Goal: Task Accomplishment & Management: Use online tool/utility

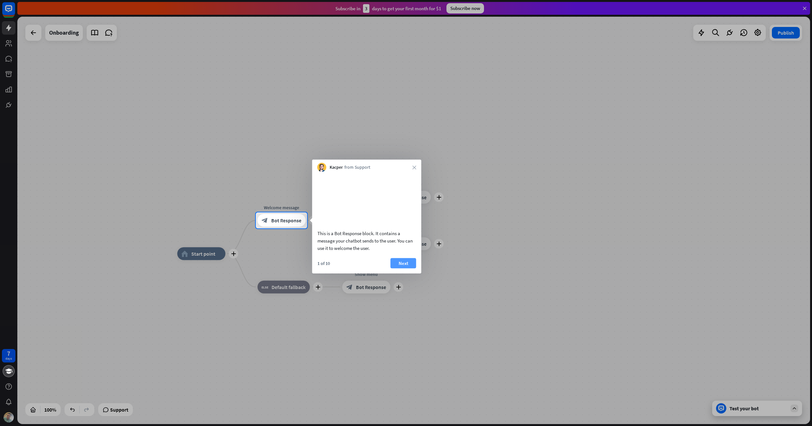
click at [404, 268] on button "Next" at bounding box center [403, 263] width 26 height 10
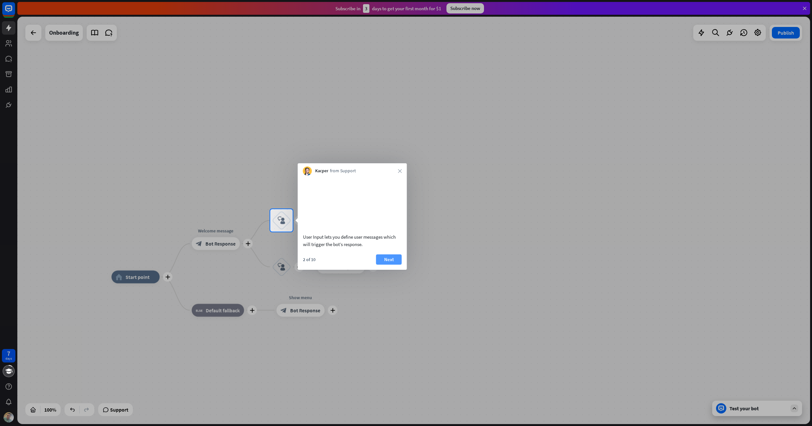
click at [394, 265] on button "Next" at bounding box center [389, 259] width 26 height 10
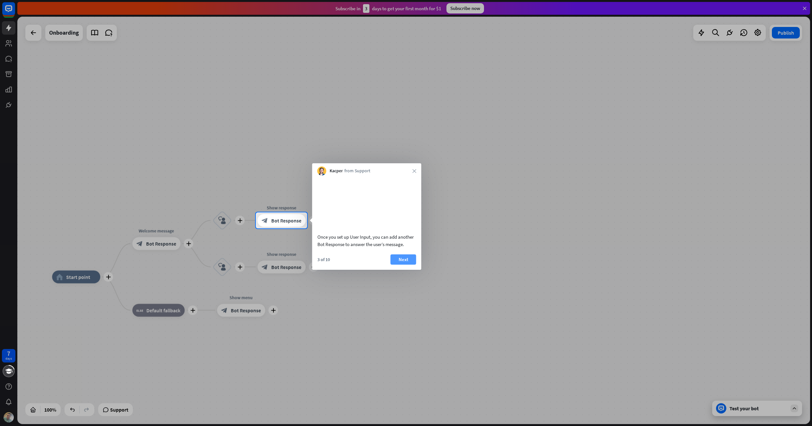
click at [399, 265] on button "Next" at bounding box center [403, 259] width 26 height 10
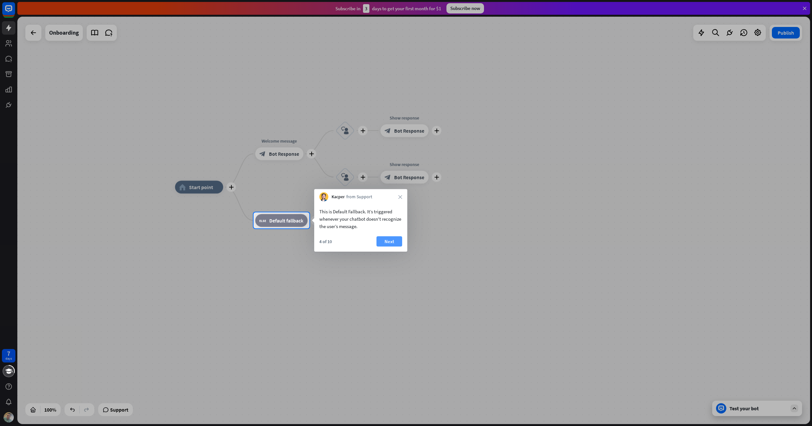
click at [387, 244] on button "Next" at bounding box center [389, 241] width 26 height 10
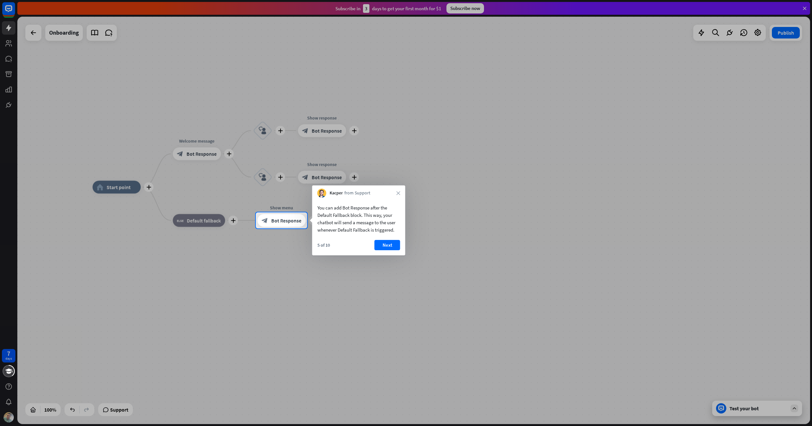
click at [396, 244] on button "Next" at bounding box center [387, 245] width 26 height 10
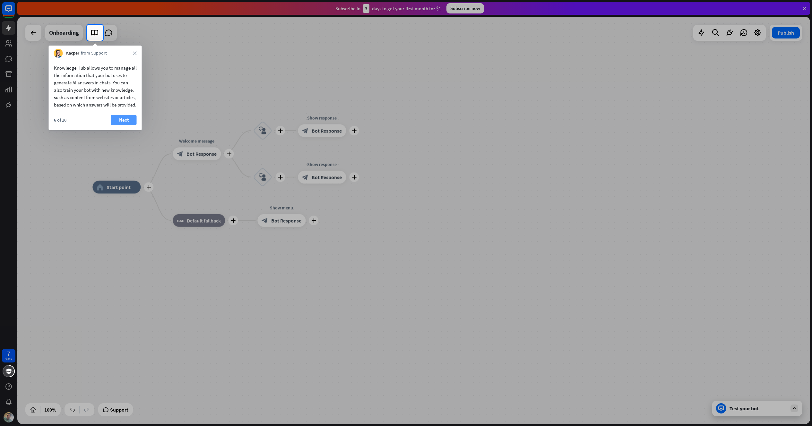
click at [118, 125] on button "Next" at bounding box center [124, 120] width 26 height 10
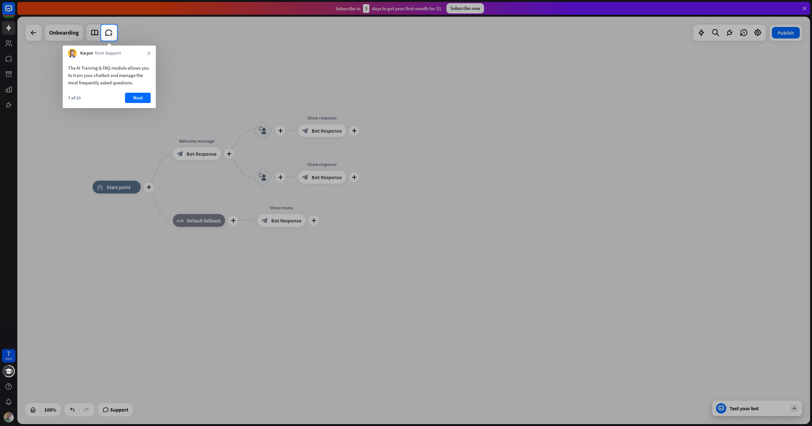
click at [133, 99] on button "Next" at bounding box center [138, 98] width 26 height 10
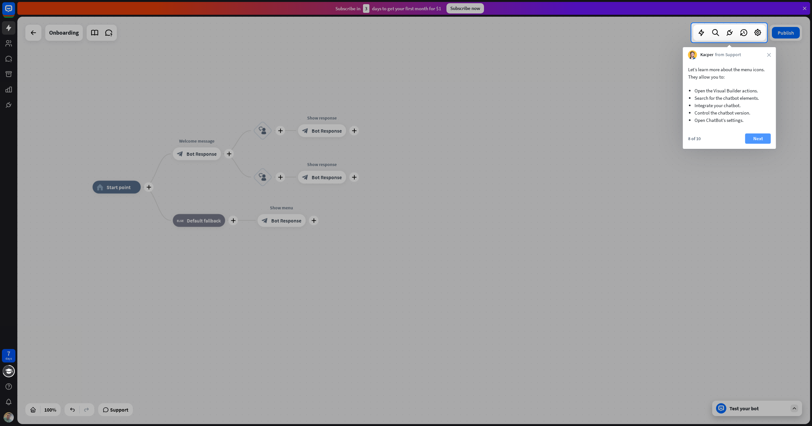
click at [757, 139] on button "Next" at bounding box center [758, 138] width 26 height 10
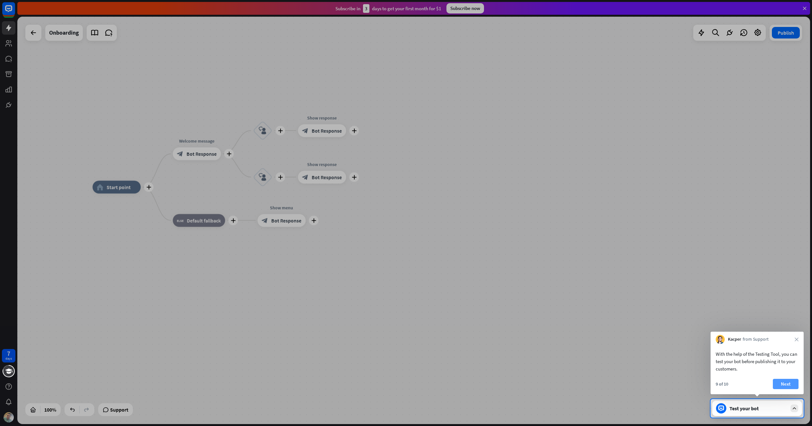
click at [783, 385] on button "Next" at bounding box center [786, 384] width 26 height 10
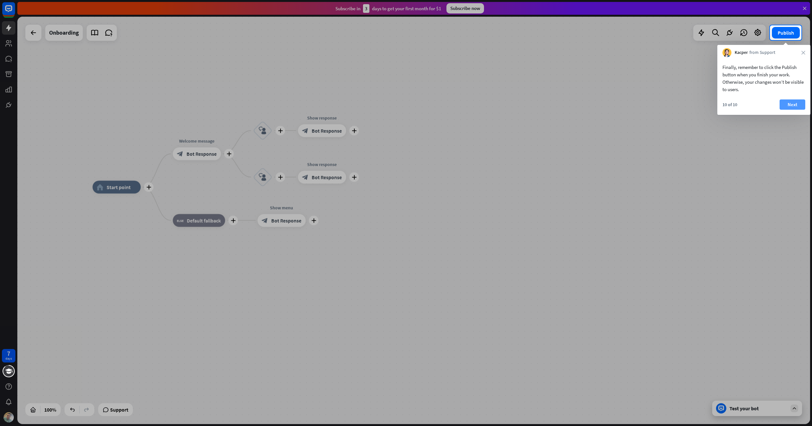
click at [787, 106] on button "Next" at bounding box center [792, 104] width 26 height 10
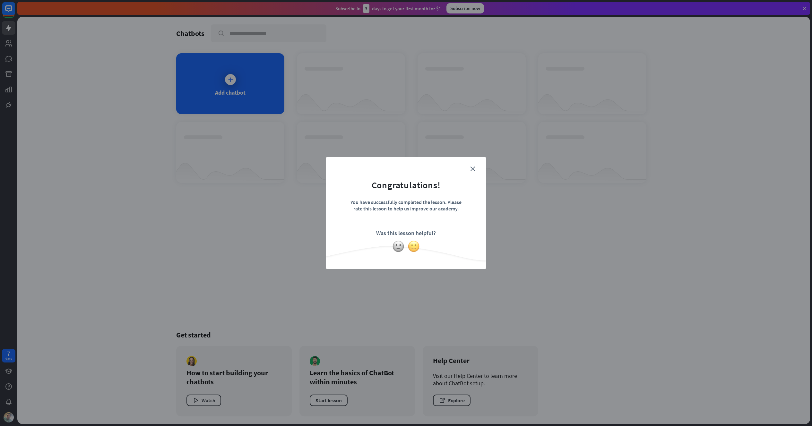
click at [413, 247] on img at bounding box center [413, 246] width 12 height 12
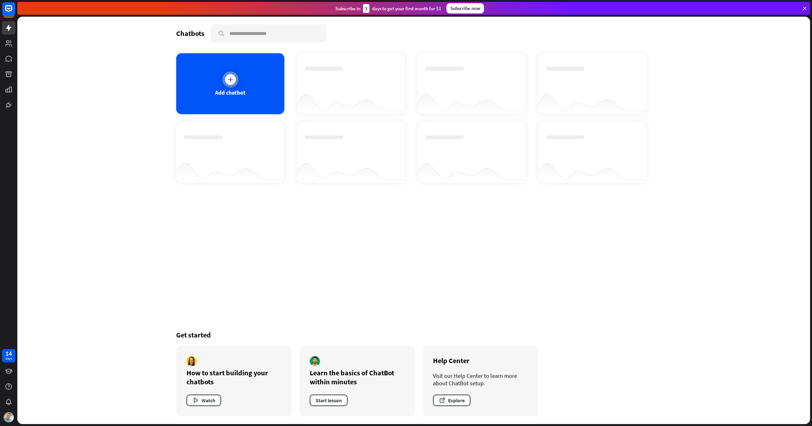
click at [229, 87] on div at bounding box center [230, 80] width 16 height 16
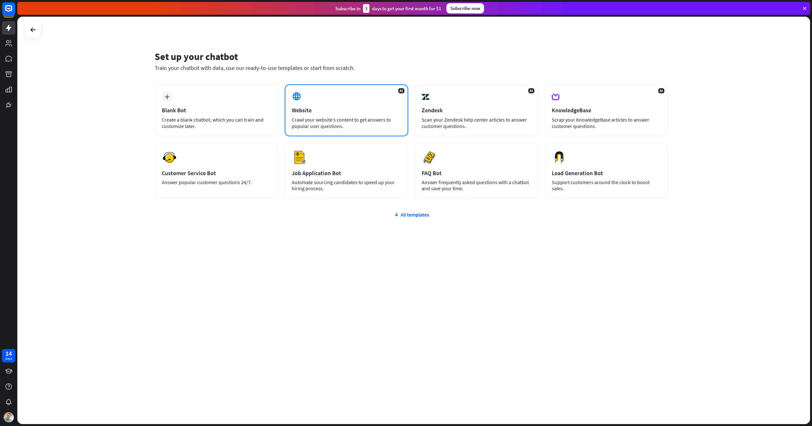
click at [306, 109] on div "Website" at bounding box center [346, 110] width 109 height 7
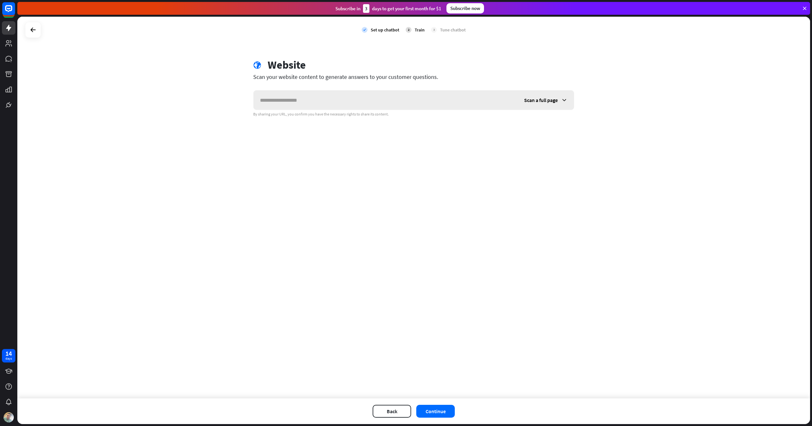
click at [305, 103] on input "text" at bounding box center [385, 99] width 264 height 19
type input "**********"
click at [550, 98] on span "Scan a full page" at bounding box center [541, 100] width 34 height 6
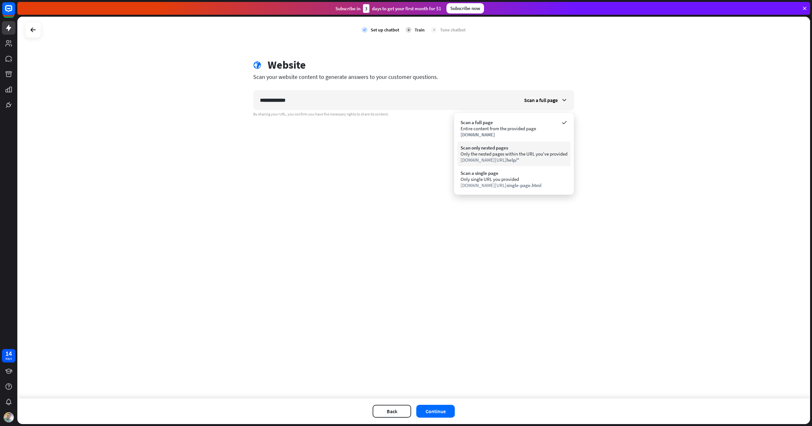
click at [478, 157] on div "[DOMAIN_NAME][URL] help/*" at bounding box center [513, 160] width 107 height 6
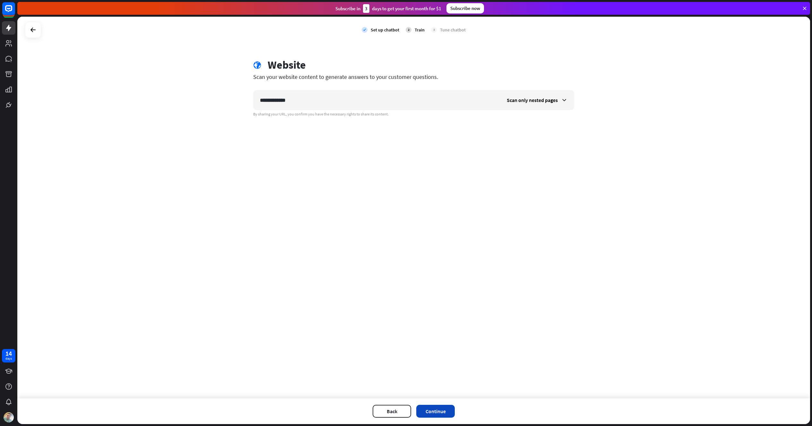
click at [435, 409] on button "Continue" at bounding box center [435, 411] width 39 height 13
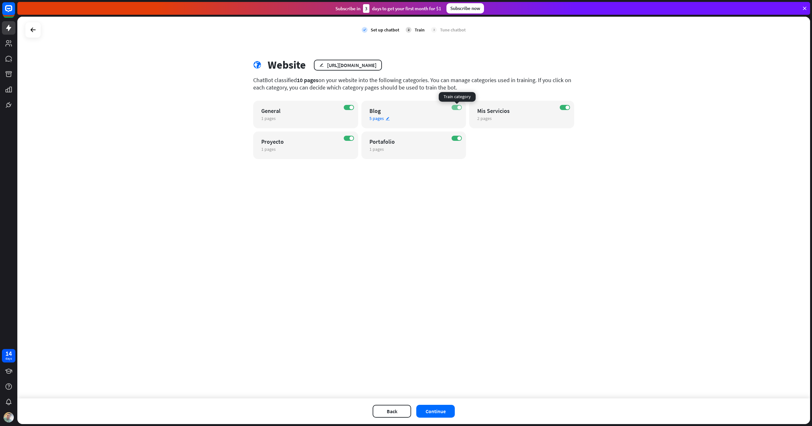
click at [454, 108] on label "ON" at bounding box center [456, 107] width 10 height 5
click at [454, 139] on label "ON" at bounding box center [456, 138] width 10 height 5
click at [347, 139] on label "ON" at bounding box center [349, 138] width 10 height 5
click at [388, 118] on icon "edit" at bounding box center [387, 118] width 4 height 4
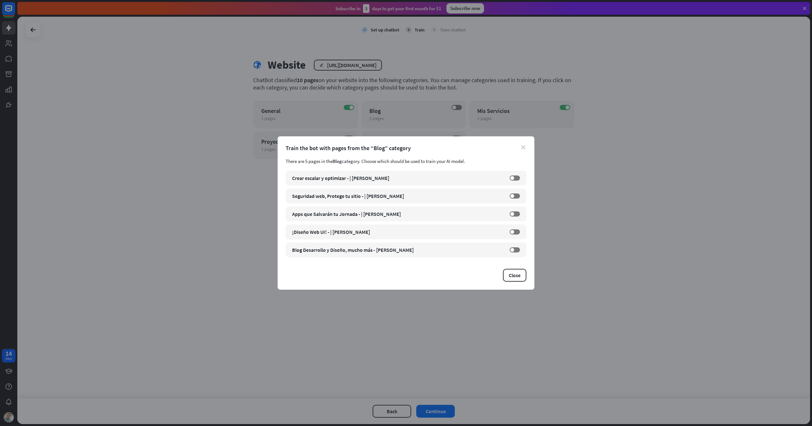
click at [523, 147] on icon "close" at bounding box center [523, 147] width 4 height 4
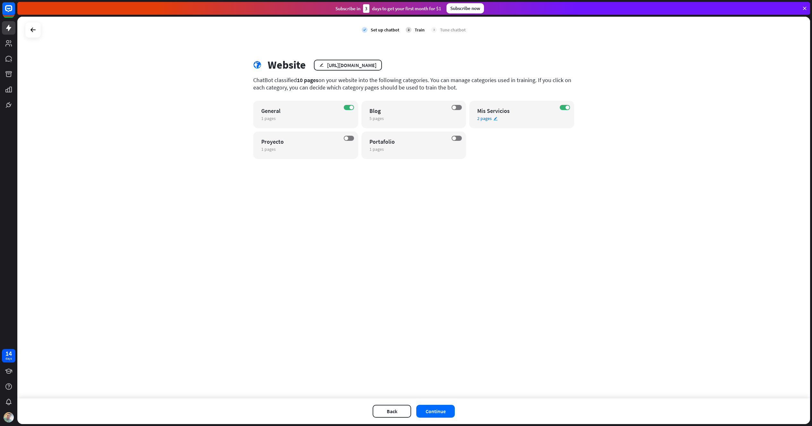
click at [494, 120] on icon "edit" at bounding box center [495, 118] width 4 height 4
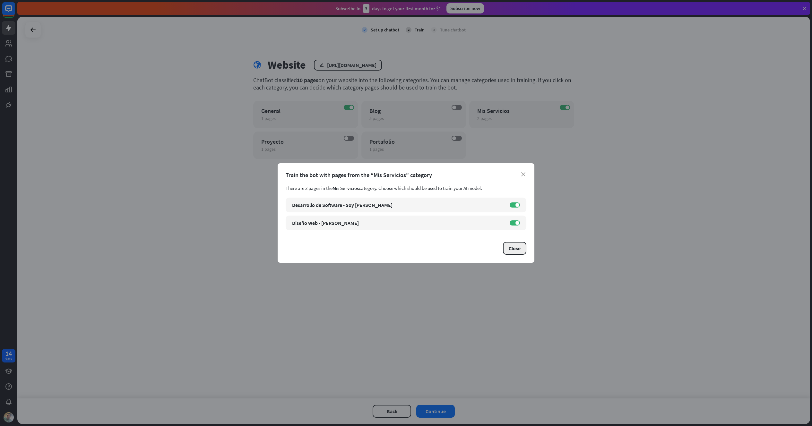
click at [518, 249] on button "Close" at bounding box center [514, 248] width 23 height 13
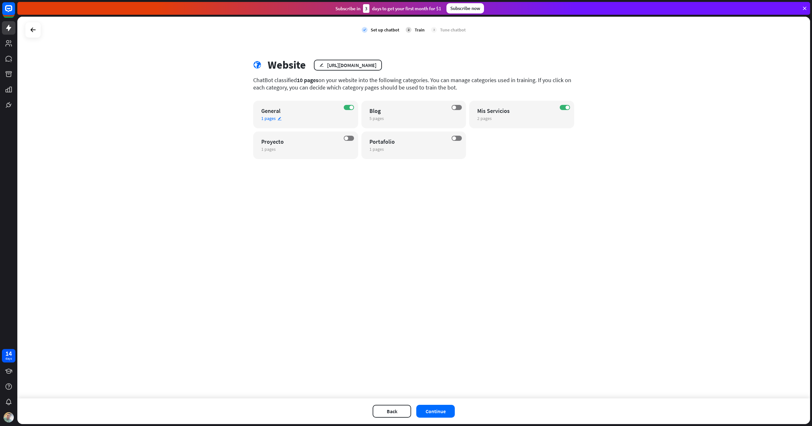
click at [279, 118] on icon "edit" at bounding box center [279, 118] width 4 height 4
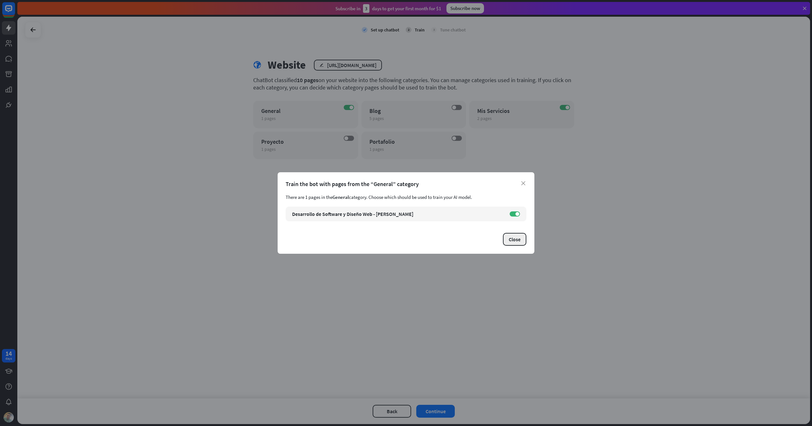
click at [519, 240] on button "Close" at bounding box center [514, 239] width 23 height 13
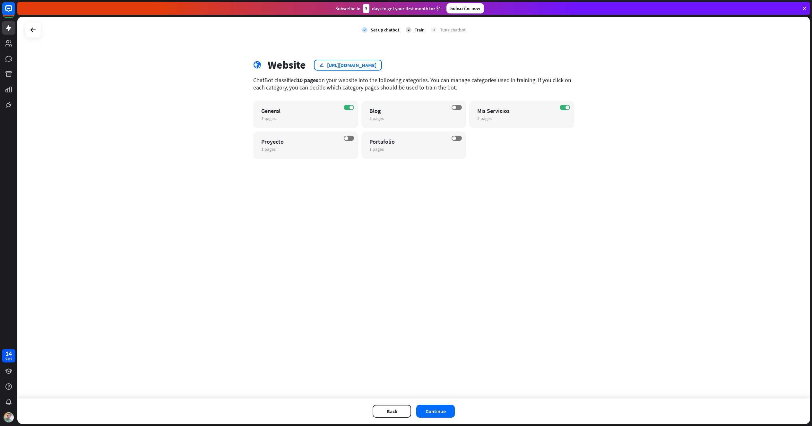
click at [319, 64] on div "edit [URL][DOMAIN_NAME]" at bounding box center [348, 65] width 68 height 11
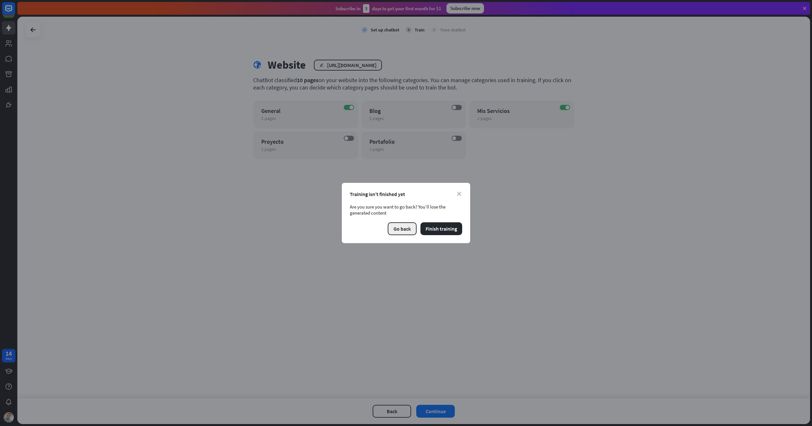
click at [395, 228] on button "Go back" at bounding box center [402, 228] width 29 height 13
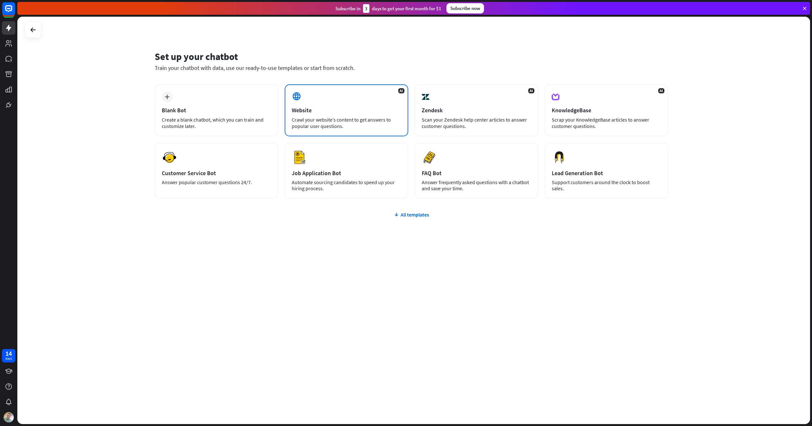
click at [322, 110] on div "Website" at bounding box center [346, 110] width 109 height 7
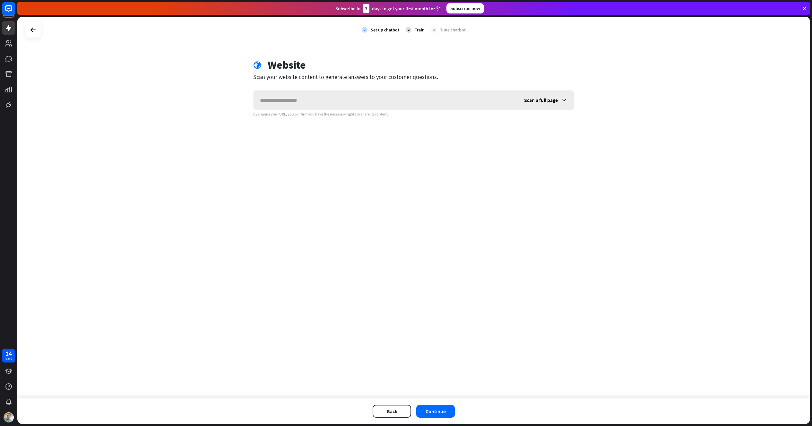
click at [321, 103] on input "text" at bounding box center [385, 99] width 264 height 19
type input "**********"
click at [439, 411] on button "Continue" at bounding box center [435, 411] width 39 height 13
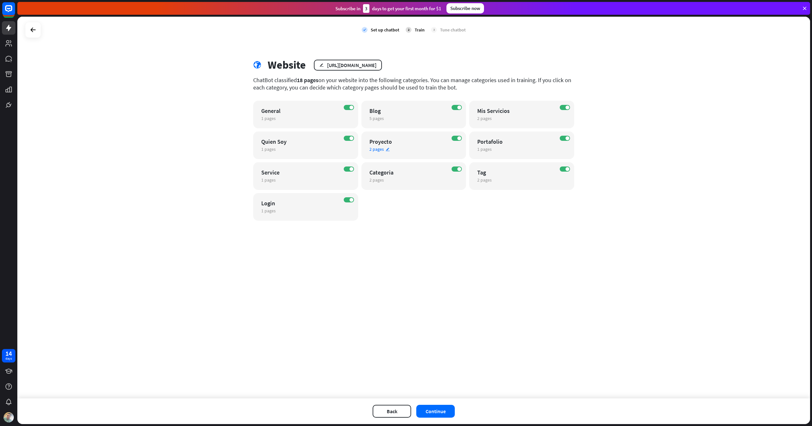
click at [388, 149] on icon "edit" at bounding box center [387, 149] width 4 height 4
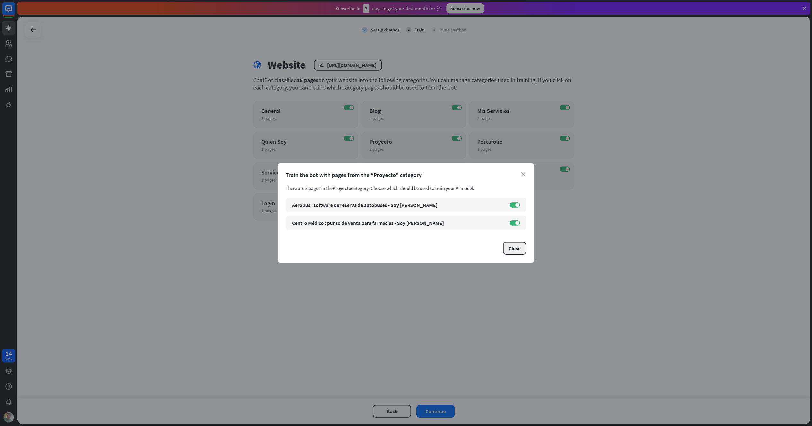
click at [512, 245] on button "Close" at bounding box center [514, 248] width 23 height 13
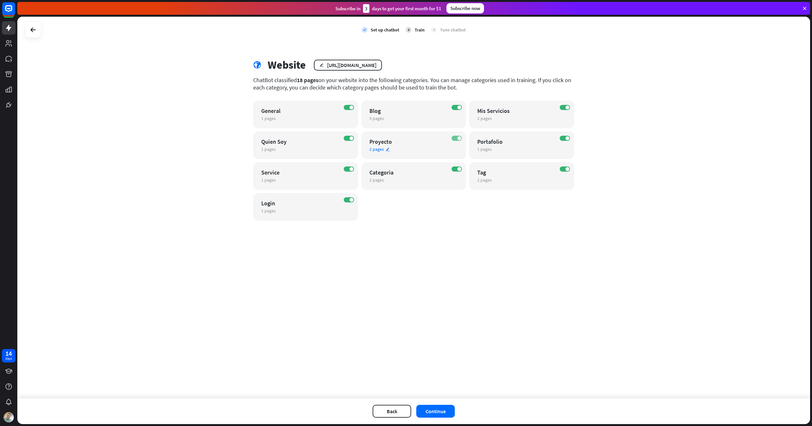
click at [455, 139] on label "ON" at bounding box center [456, 138] width 10 height 5
click at [453, 108] on label "ON" at bounding box center [456, 107] width 10 height 5
click at [561, 139] on label "ON" at bounding box center [565, 138] width 10 height 5
click at [346, 169] on label "ON" at bounding box center [349, 169] width 10 height 5
click at [387, 179] on icon "edit" at bounding box center [387, 180] width 4 height 4
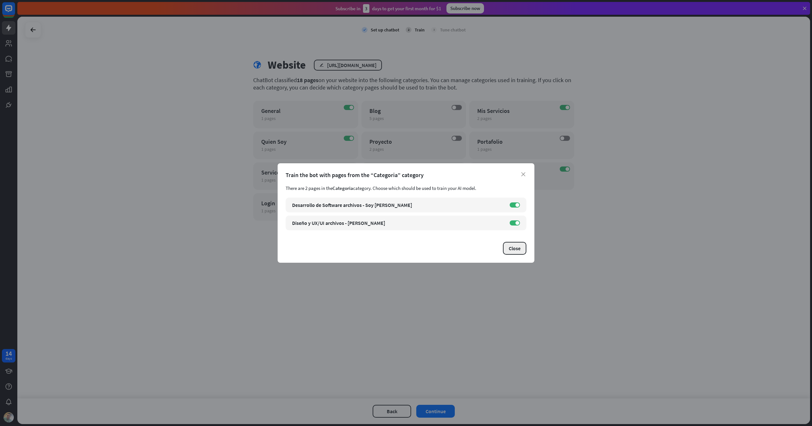
click at [515, 250] on button "Close" at bounding box center [514, 248] width 23 height 13
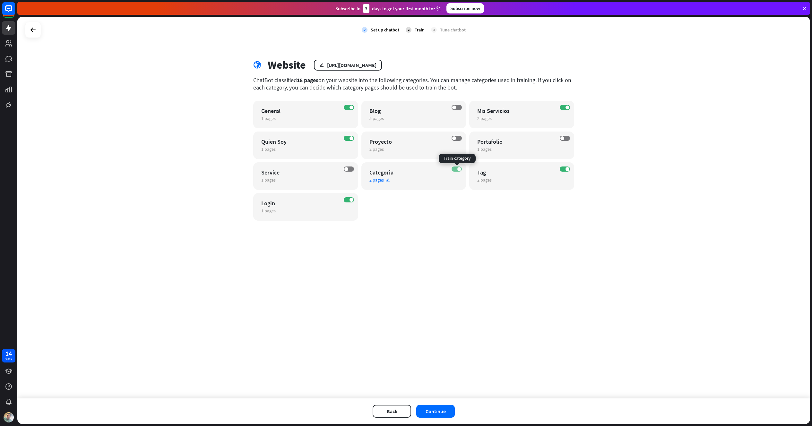
click at [455, 170] on label "ON" at bounding box center [456, 169] width 10 height 5
click at [561, 169] on label "ON" at bounding box center [565, 169] width 10 height 5
click at [347, 200] on label "ON" at bounding box center [349, 199] width 10 height 5
click at [425, 413] on button "Continue" at bounding box center [435, 411] width 39 height 13
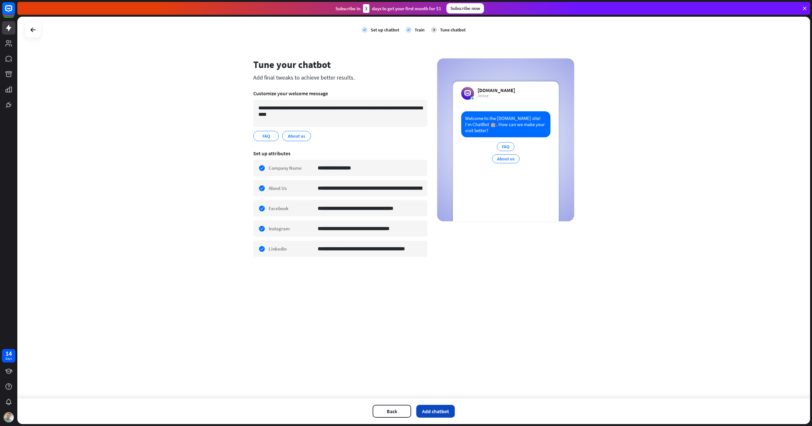
click at [436, 412] on button "Add chatbot" at bounding box center [435, 411] width 39 height 13
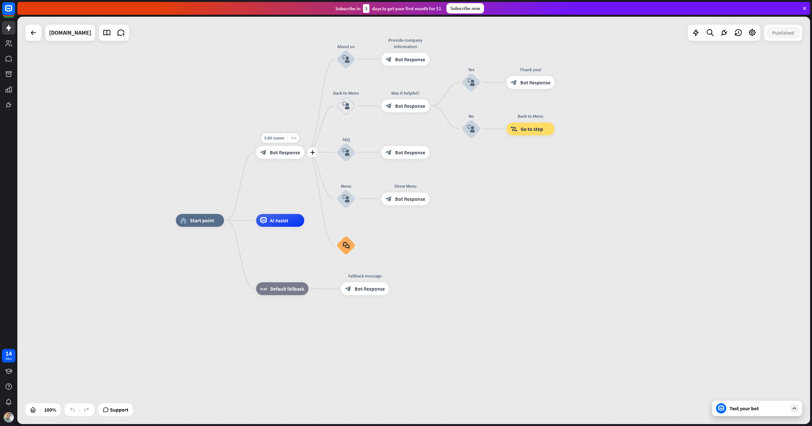
click at [288, 155] on div "block_bot_response Bot Response" at bounding box center [280, 152] width 48 height 13
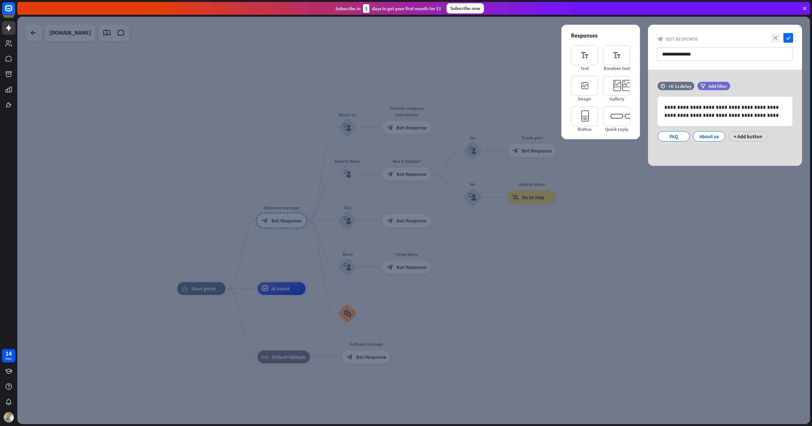
click at [775, 39] on icon "close" at bounding box center [775, 38] width 10 height 10
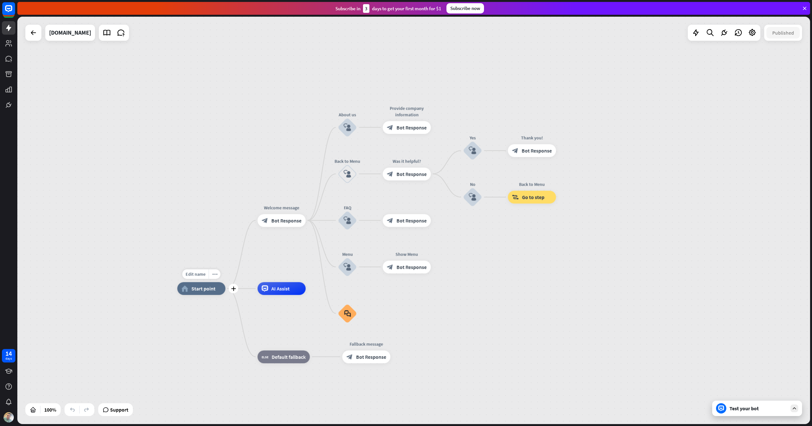
click at [197, 289] on span "Start point" at bounding box center [203, 289] width 24 height 6
click at [214, 275] on icon "more_horiz" at bounding box center [214, 274] width 5 height 5
click at [9, 58] on icon at bounding box center [8, 59] width 6 height 6
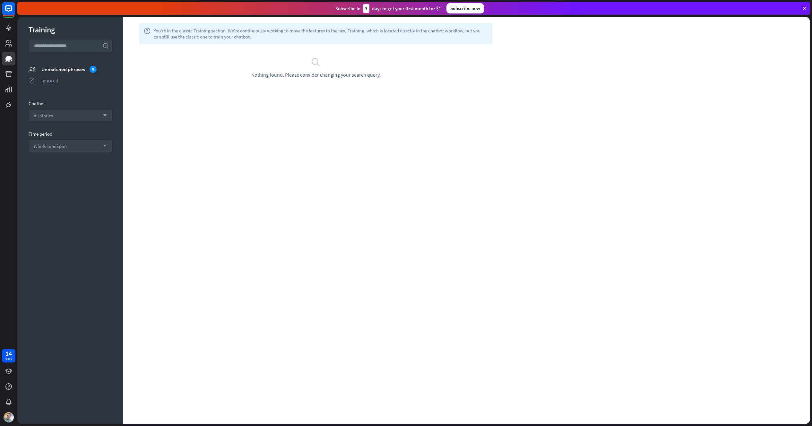
click at [805, 9] on icon at bounding box center [804, 8] width 6 height 6
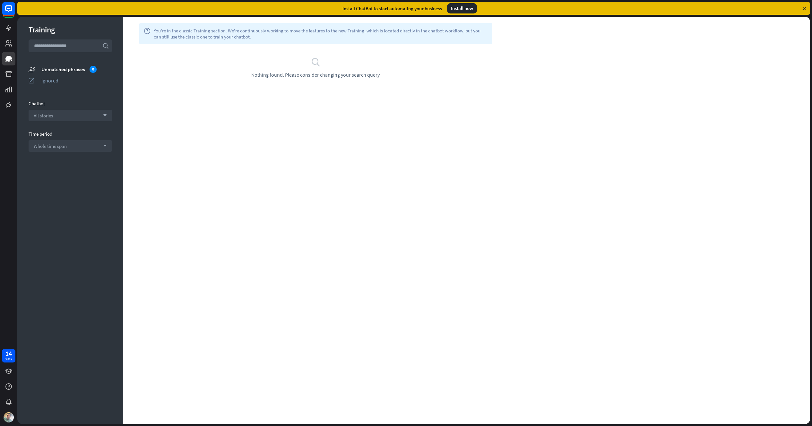
click at [804, 6] on icon at bounding box center [804, 8] width 6 height 6
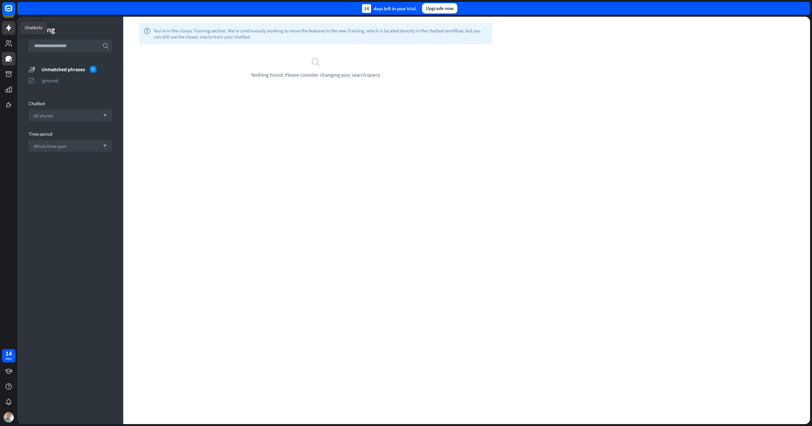
click at [9, 28] on icon at bounding box center [8, 28] width 5 height 6
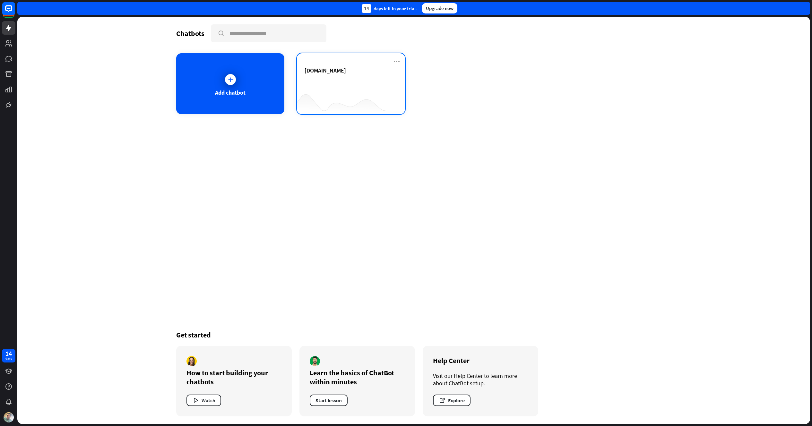
click at [393, 66] on div "[DOMAIN_NAME]" at bounding box center [351, 83] width 108 height 61
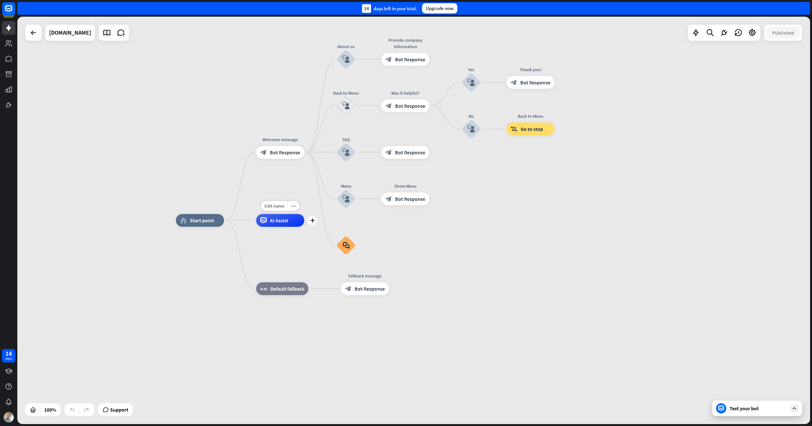
click at [278, 225] on div "AI Assist" at bounding box center [280, 220] width 48 height 13
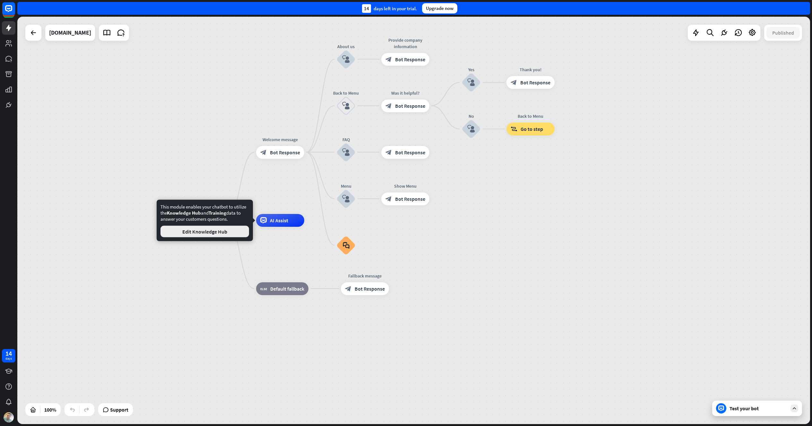
click at [230, 234] on button "Edit Knowledge Hub" at bounding box center [204, 232] width 89 height 12
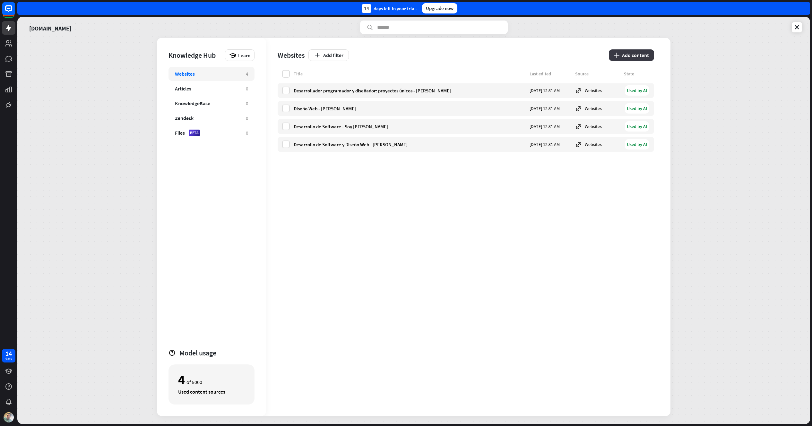
click at [649, 57] on button "plus Add content" at bounding box center [631, 55] width 45 height 12
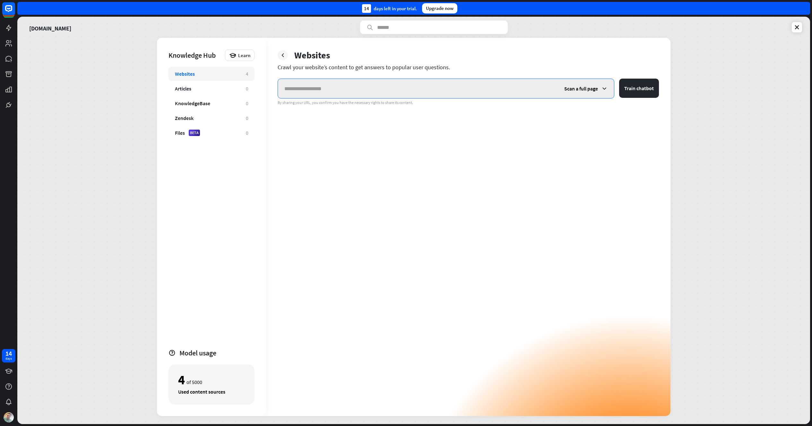
click at [382, 90] on input "text" at bounding box center [418, 88] width 280 height 19
paste input "**********"
type input "**********"
click at [603, 89] on icon at bounding box center [604, 88] width 6 height 6
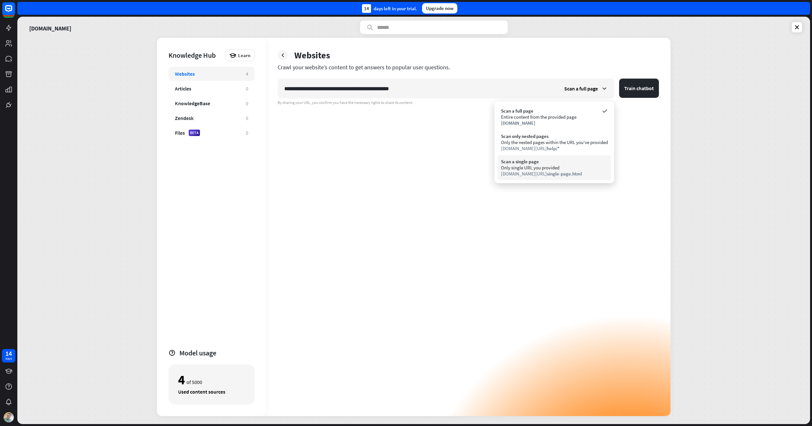
click at [545, 167] on div "Only single URL you provided" at bounding box center [554, 168] width 107 height 6
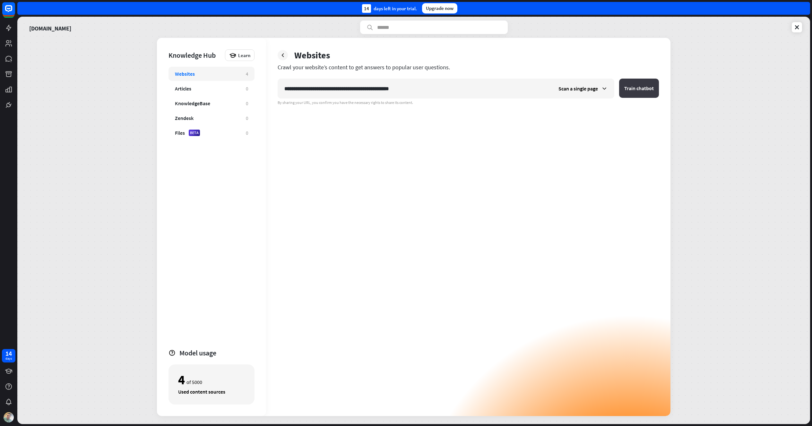
click at [637, 93] on button "Train chatbot" at bounding box center [639, 88] width 40 height 19
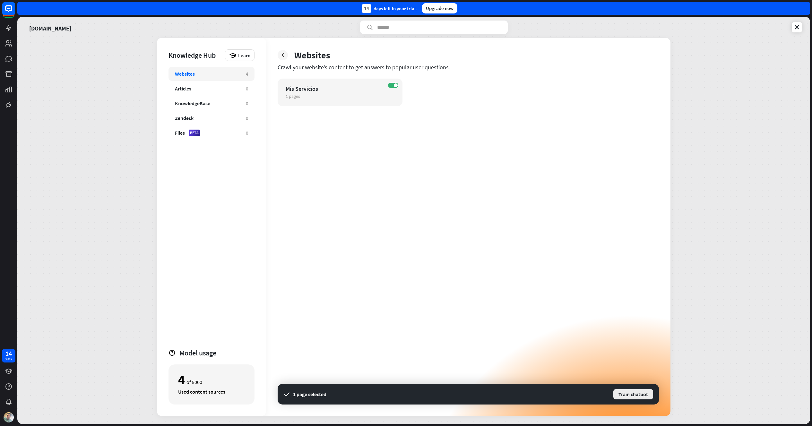
click at [621, 392] on button "Train chatbot" at bounding box center [632, 395] width 41 height 12
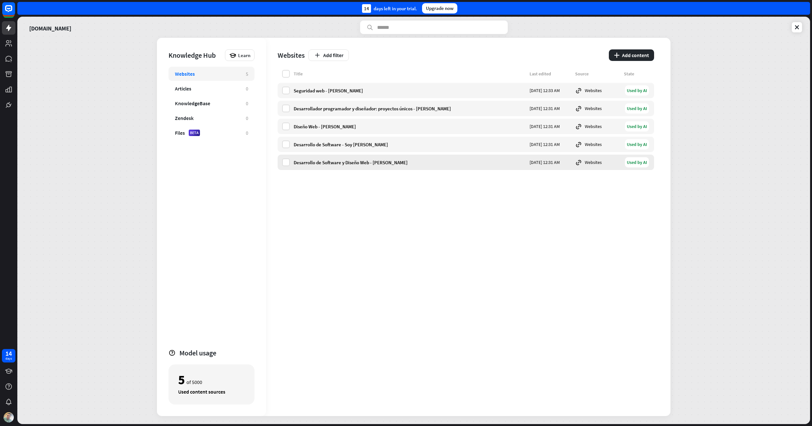
click at [582, 163] on icon at bounding box center [578, 162] width 7 height 7
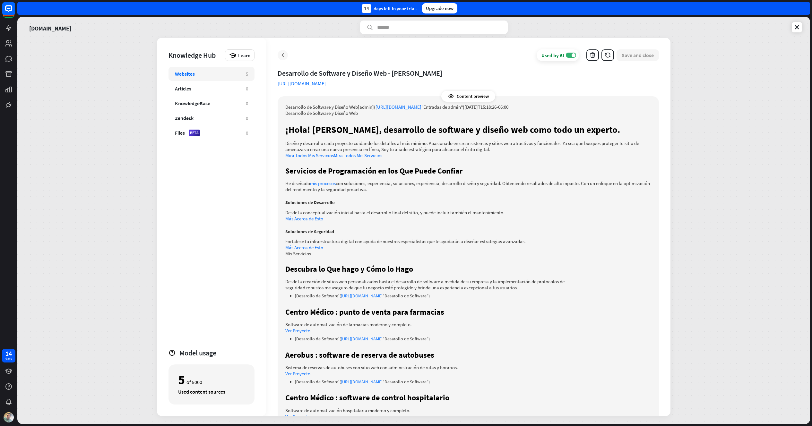
click at [281, 56] on icon at bounding box center [282, 55] width 6 height 6
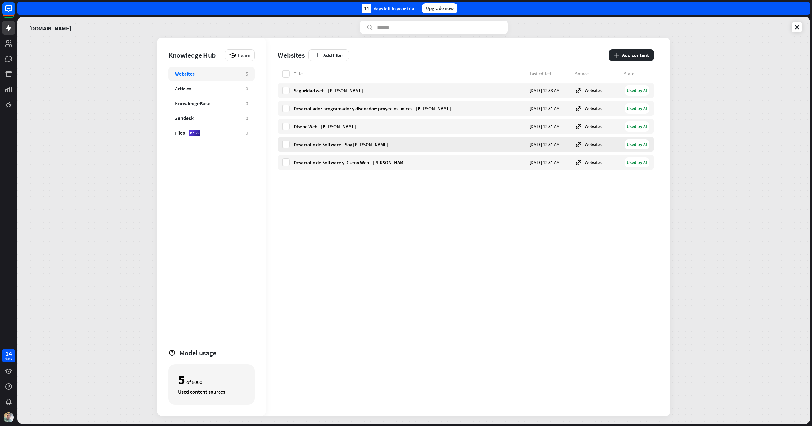
click at [582, 143] on icon at bounding box center [578, 144] width 7 height 7
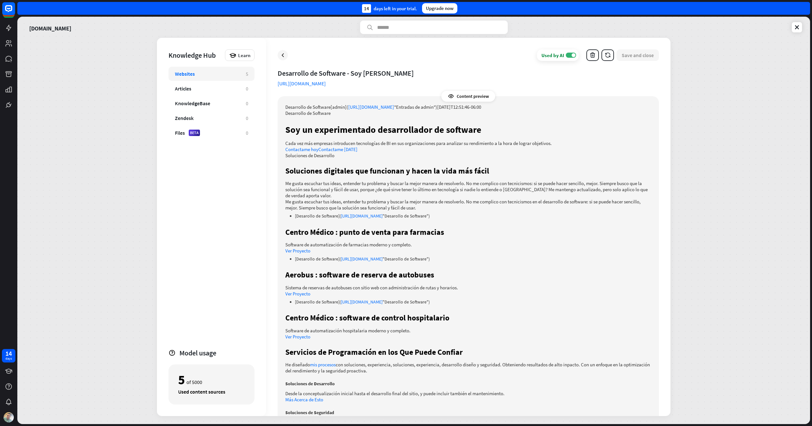
click at [283, 57] on icon at bounding box center [282, 55] width 6 height 6
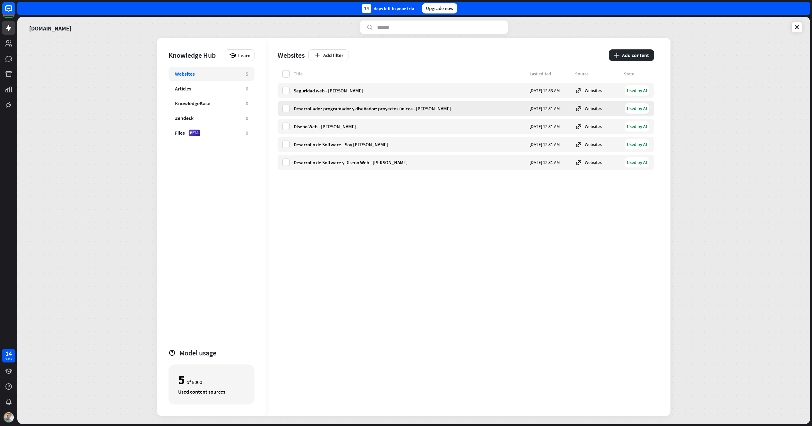
click at [582, 108] on icon at bounding box center [578, 108] width 7 height 7
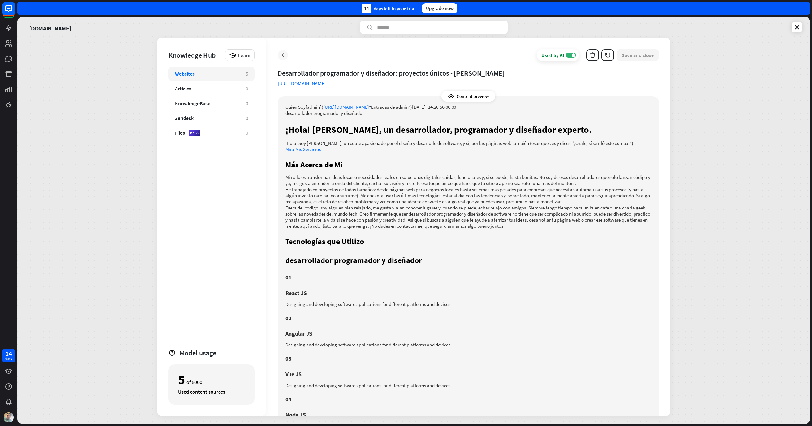
click at [284, 57] on icon at bounding box center [282, 55] width 6 height 6
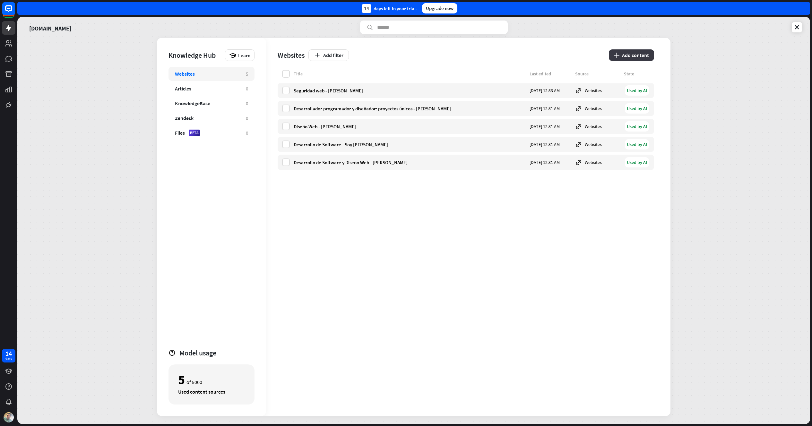
click at [619, 55] on icon "plus" at bounding box center [616, 55] width 5 height 5
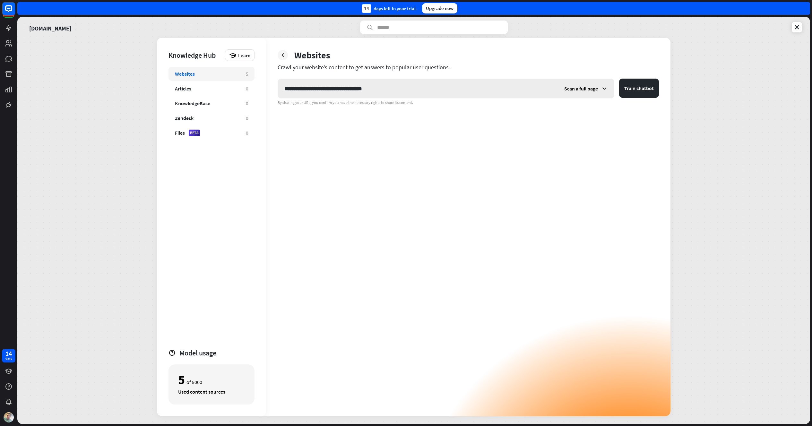
type input "**********"
click at [579, 88] on span "Scan a full page" at bounding box center [581, 88] width 34 height 6
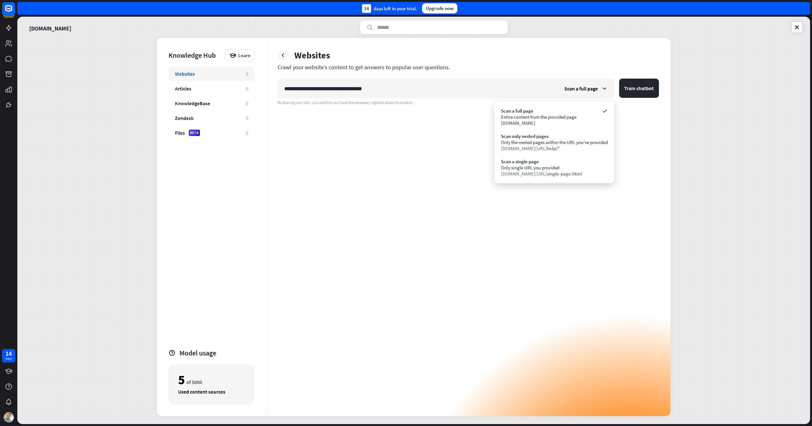
click at [558, 165] on div "Only single URL you provided" at bounding box center [554, 168] width 107 height 6
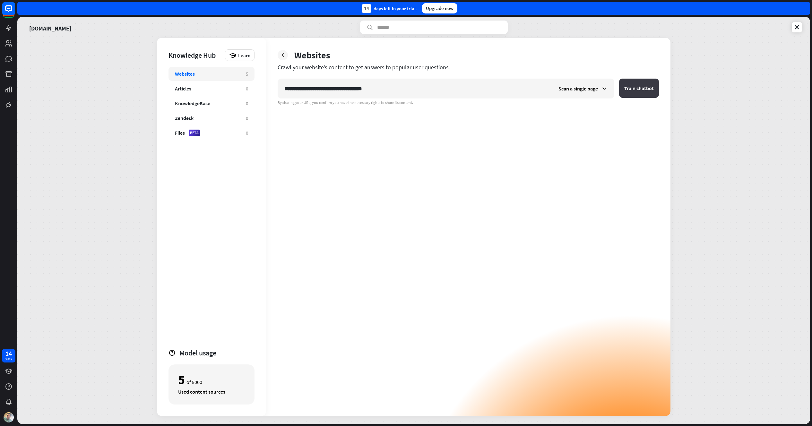
click at [637, 91] on button "Train chatbot" at bounding box center [639, 88] width 40 height 19
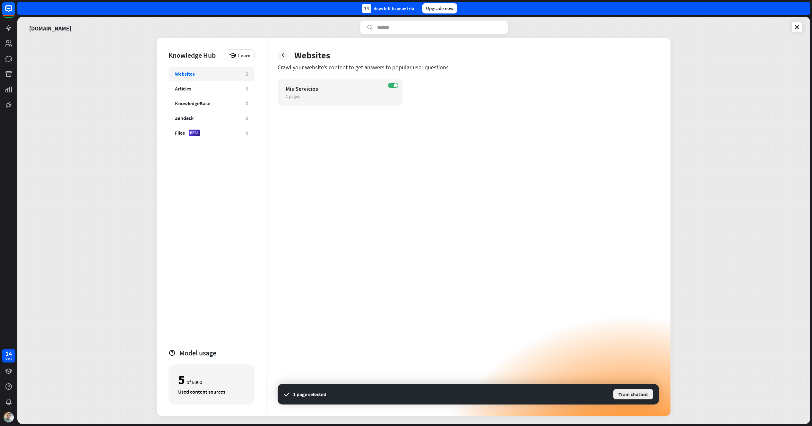
click at [629, 396] on button "Train chatbot" at bounding box center [632, 395] width 41 height 12
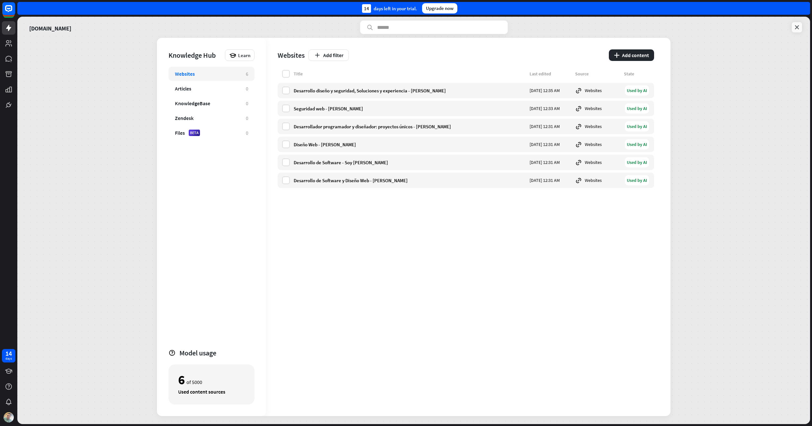
click at [797, 29] on icon at bounding box center [796, 27] width 6 height 6
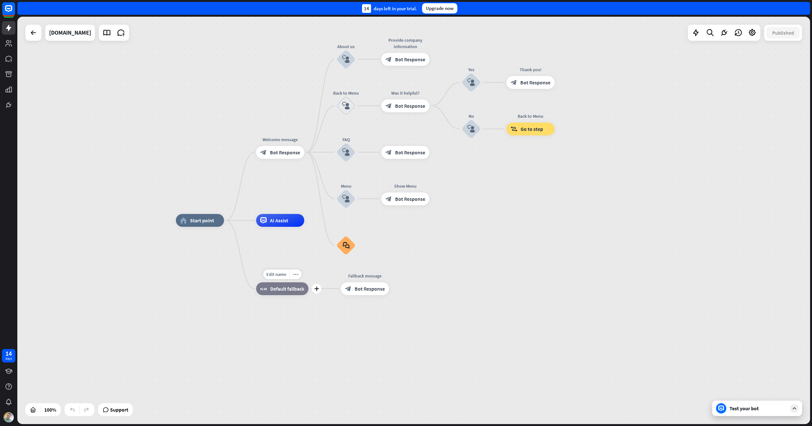
click at [295, 290] on span "Default fallback" at bounding box center [287, 289] width 34 height 6
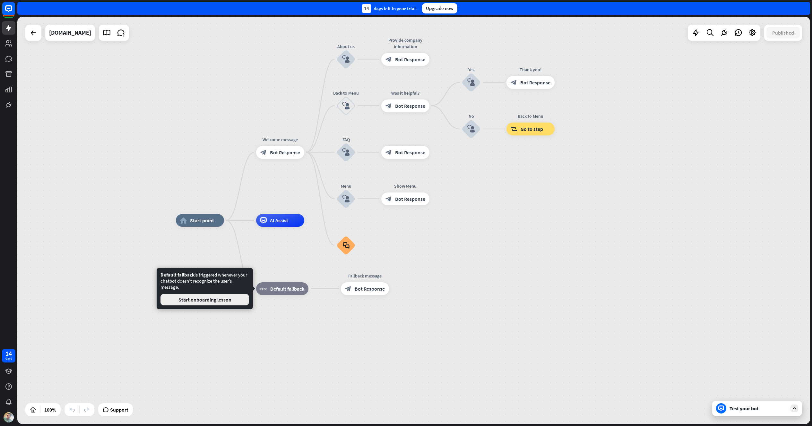
click at [234, 301] on button "Start onboarding lesson" at bounding box center [204, 300] width 89 height 12
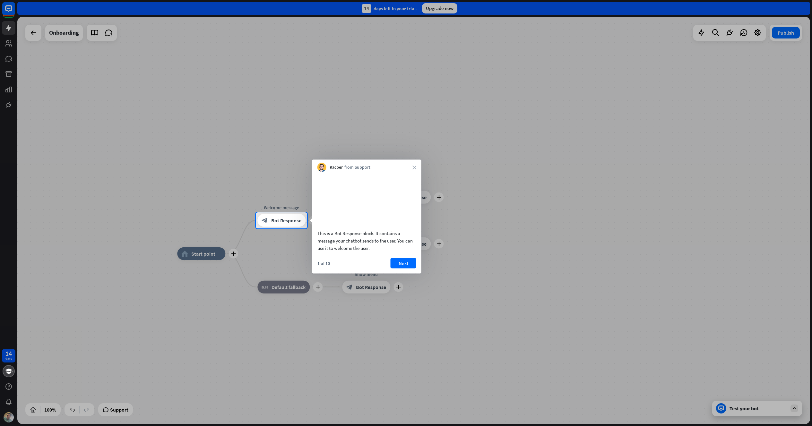
click at [402, 268] on button "Next" at bounding box center [403, 263] width 26 height 10
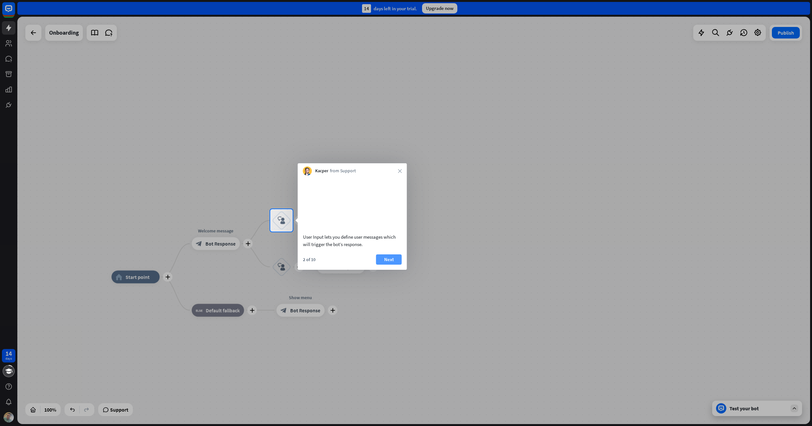
click at [391, 265] on button "Next" at bounding box center [389, 259] width 26 height 10
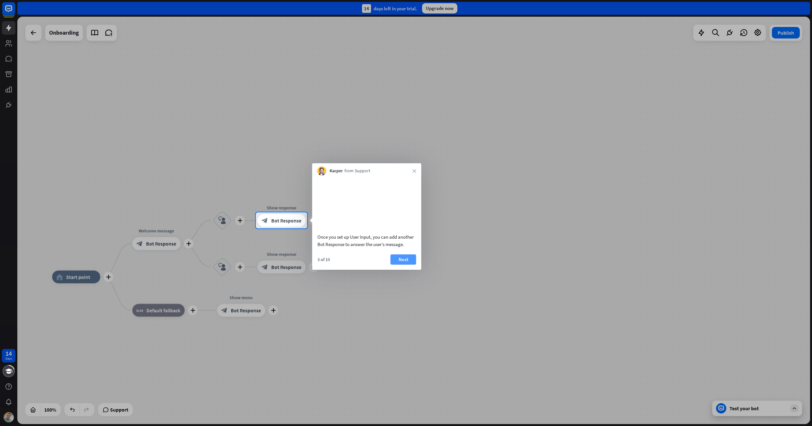
click at [402, 265] on button "Next" at bounding box center [403, 259] width 26 height 10
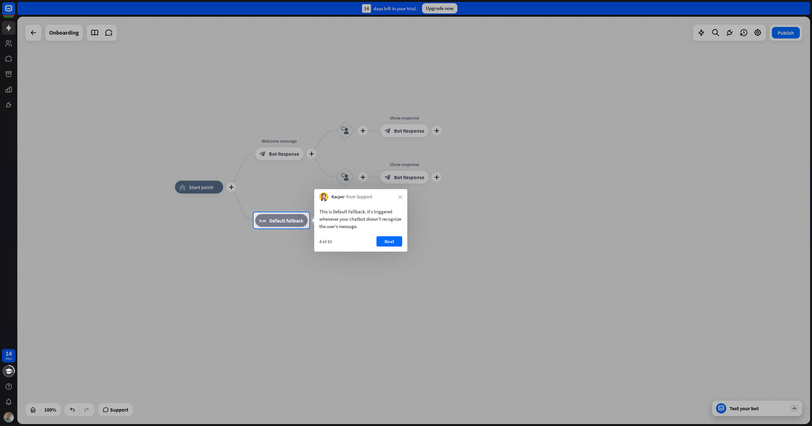
click at [386, 241] on button "Next" at bounding box center [389, 241] width 26 height 10
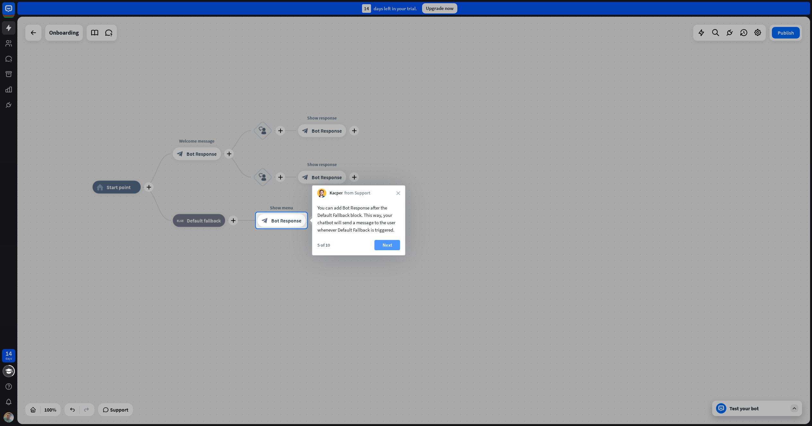
click at [384, 243] on button "Next" at bounding box center [387, 245] width 26 height 10
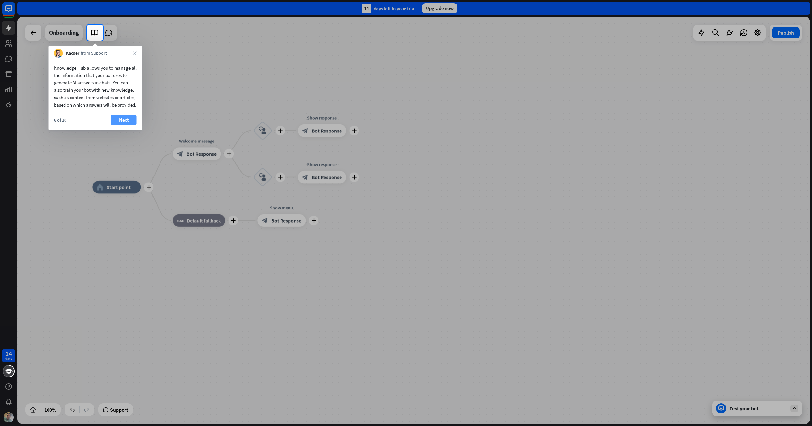
click at [129, 125] on button "Next" at bounding box center [124, 120] width 26 height 10
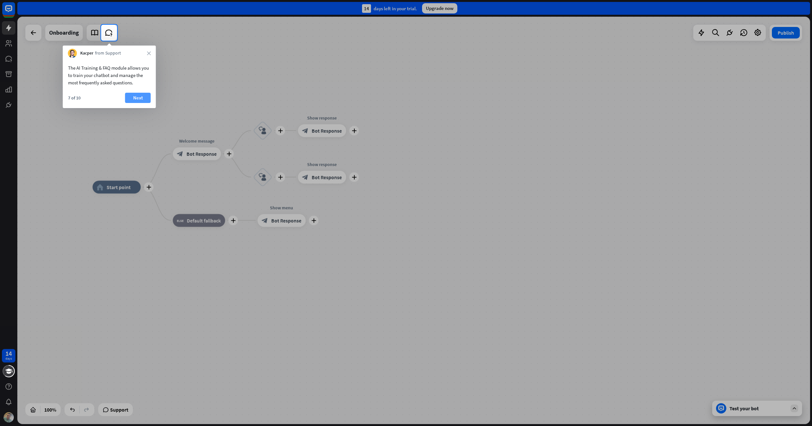
click at [137, 96] on button "Next" at bounding box center [138, 98] width 26 height 10
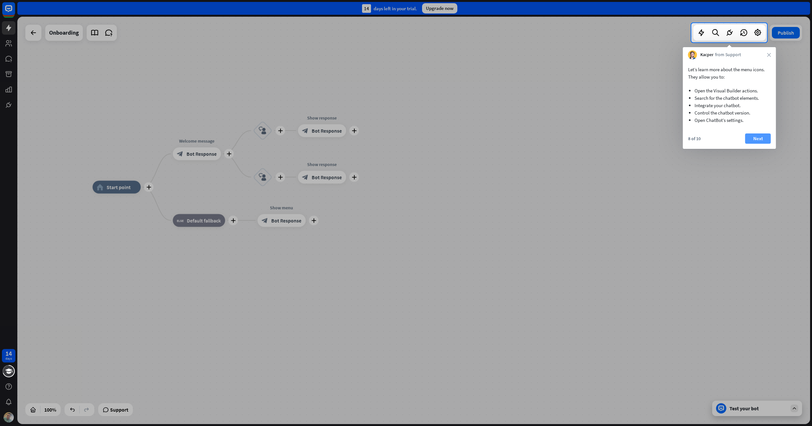
click at [758, 138] on button "Next" at bounding box center [758, 138] width 26 height 10
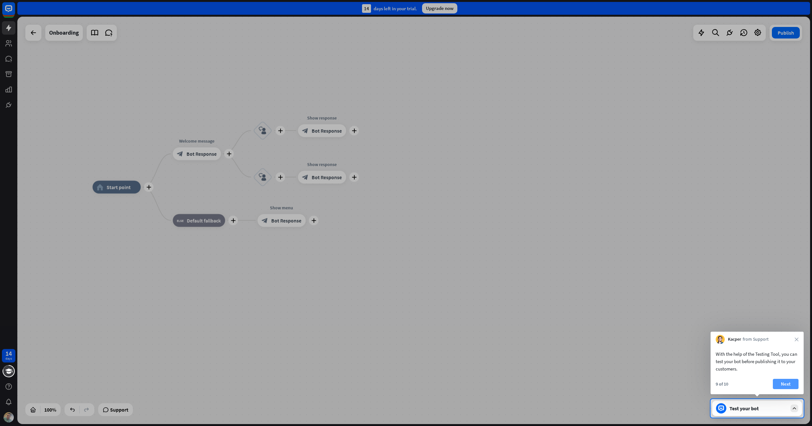
click at [787, 387] on button "Next" at bounding box center [786, 384] width 26 height 10
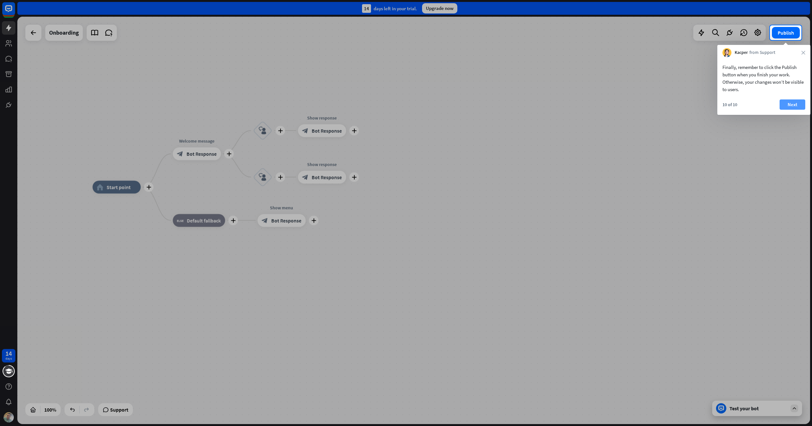
click at [788, 103] on button "Next" at bounding box center [792, 104] width 26 height 10
